Goal: Task Accomplishment & Management: Manage account settings

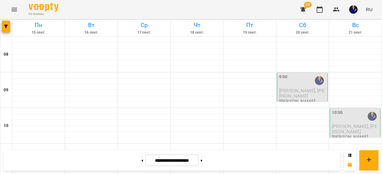
scroll to position [405, 0]
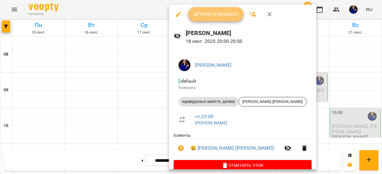
click at [216, 16] on span "Урок произошел" at bounding box center [216, 14] width 46 height 7
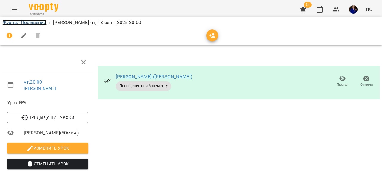
click at [27, 24] on link "Журнал Посещений" at bounding box center [24, 23] width 44 height 6
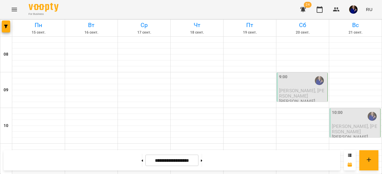
scroll to position [149, 0]
click at [338, 10] on icon "button" at bounding box center [336, 9] width 7 height 4
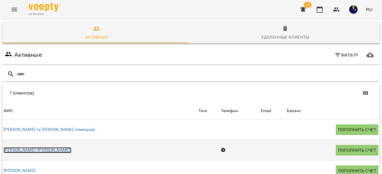
click at [20, 150] on link "[PERSON_NAME] ([PERSON_NAME])" at bounding box center [38, 151] width 68 height 6
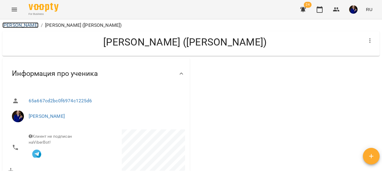
click at [25, 23] on link "[PERSON_NAME]" at bounding box center [20, 25] width 36 height 6
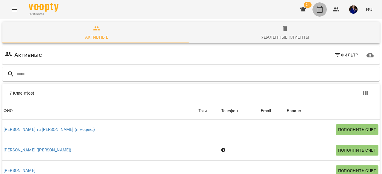
click at [321, 7] on icon "button" at bounding box center [319, 9] width 6 height 7
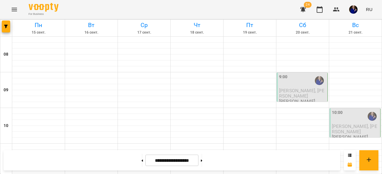
scroll to position [134, 0]
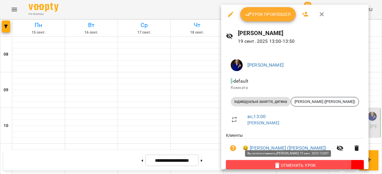
click at [263, 164] on span "Отменить Урок" at bounding box center [294, 165] width 128 height 7
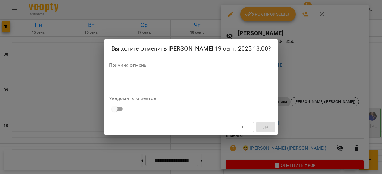
click at [252, 84] on div "*" at bounding box center [191, 80] width 164 height 10
type textarea "*"
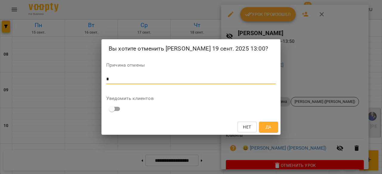
type textarea "*"
click at [277, 131] on button "Да" at bounding box center [268, 127] width 19 height 11
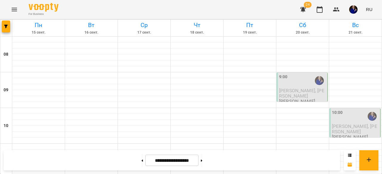
scroll to position [0, 0]
